Goal: Task Accomplishment & Management: Complete application form

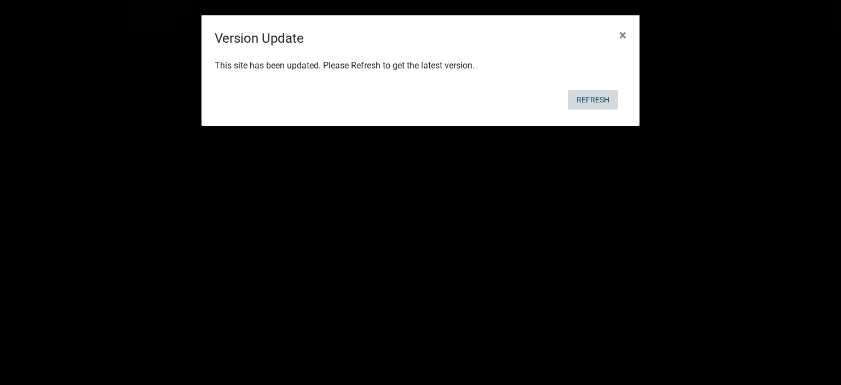
click at [592, 94] on button "Refresh" at bounding box center [593, 100] width 50 height 20
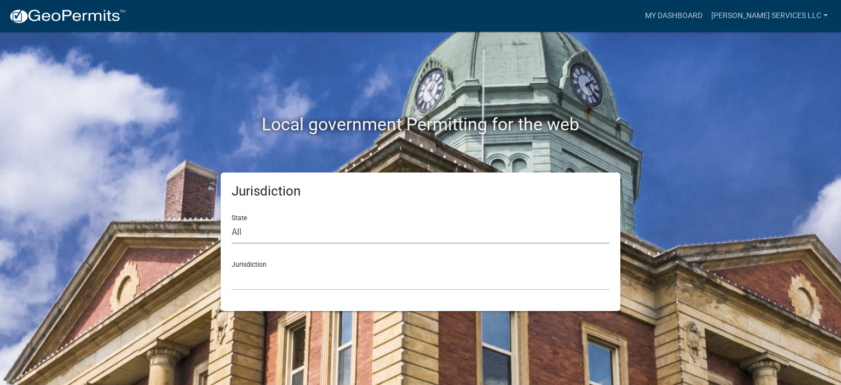
click at [283, 230] on select "All [US_STATE] [US_STATE] [US_STATE] [US_STATE] [US_STATE] [US_STATE] [US_STATE…" at bounding box center [421, 232] width 378 height 22
select select "[US_STATE]"
click at [232, 221] on select "All [US_STATE] [US_STATE] [US_STATE] [US_STATE] [US_STATE] [US_STATE] [US_STATE…" at bounding box center [421, 232] width 378 height 22
click at [271, 286] on select "[GEOGRAPHIC_DATA], [US_STATE] [GEOGRAPHIC_DATA], [US_STATE] [GEOGRAPHIC_DATA], …" at bounding box center [421, 279] width 378 height 22
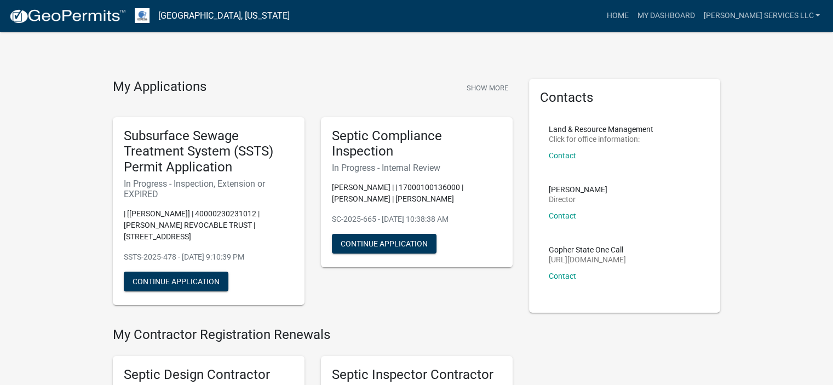
click at [380, 157] on h5 "Septic Compliance Inspection" at bounding box center [417, 144] width 170 height 32
click at [695, 15] on link "My Dashboard" at bounding box center [666, 15] width 66 height 21
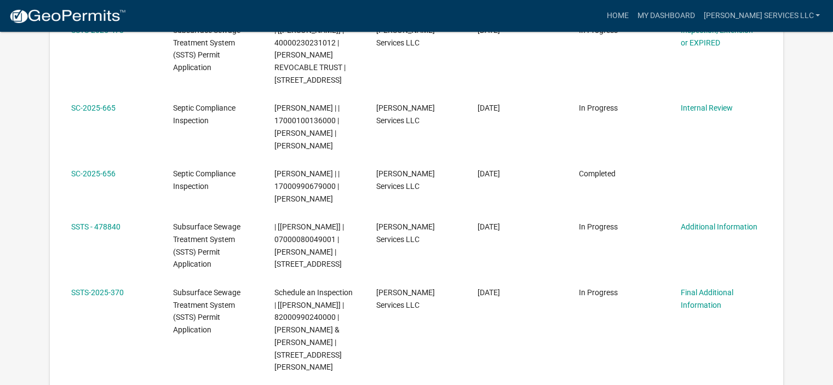
scroll to position [248, 0]
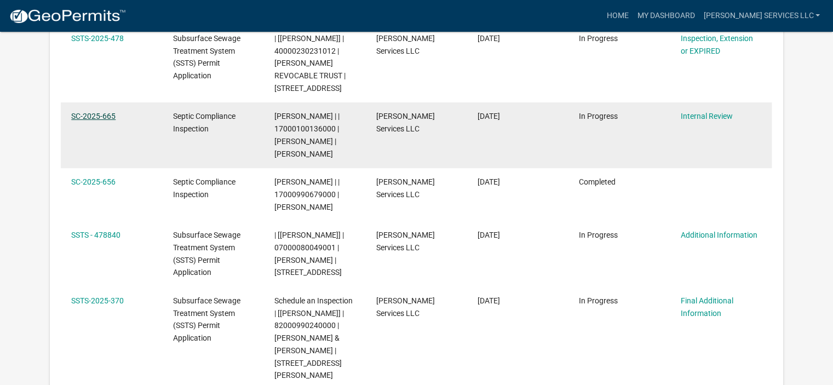
click at [96, 114] on link "SC-2025-665" at bounding box center [93, 116] width 44 height 9
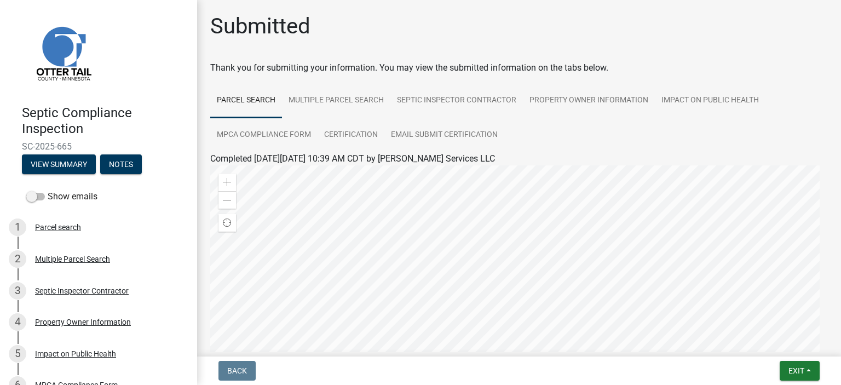
scroll to position [83, 0]
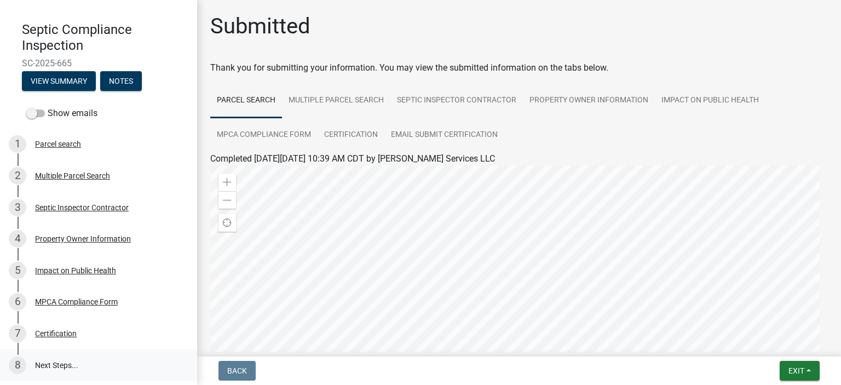
click at [51, 365] on link "8 Next Steps..." at bounding box center [98, 365] width 197 height 32
click at [46, 363] on link "8 Next Steps..." at bounding box center [98, 365] width 197 height 32
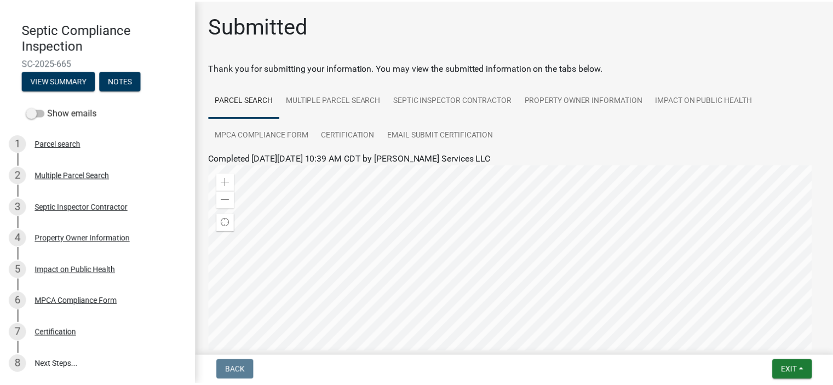
scroll to position [205, 0]
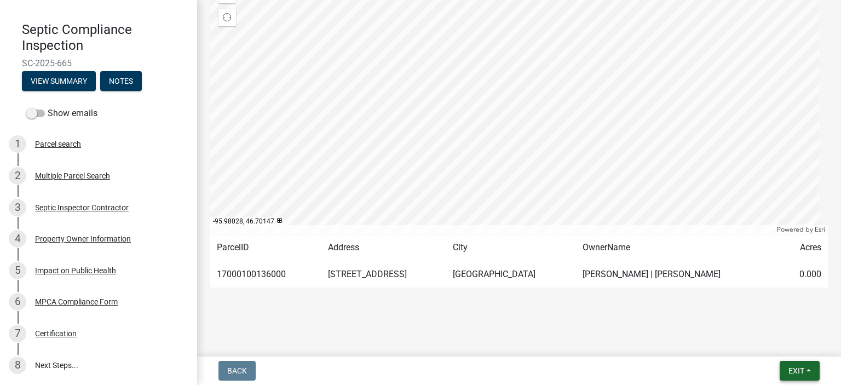
click at [809, 369] on button "Exit" at bounding box center [800, 371] width 40 height 20
click at [767, 342] on button "Save & Exit" at bounding box center [777, 342] width 88 height 26
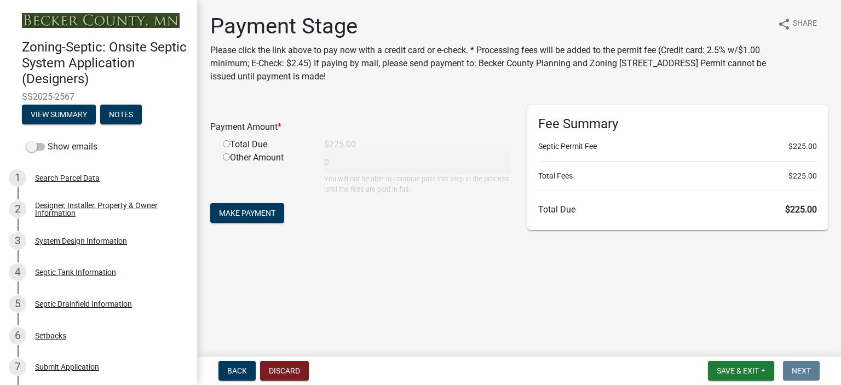
click at [225, 143] on input "radio" at bounding box center [226, 143] width 7 height 7
radio input "true"
type input "225"
click at [244, 212] on span "Make Payment" at bounding box center [247, 213] width 56 height 9
